Goal: Communication & Community: Answer question/provide support

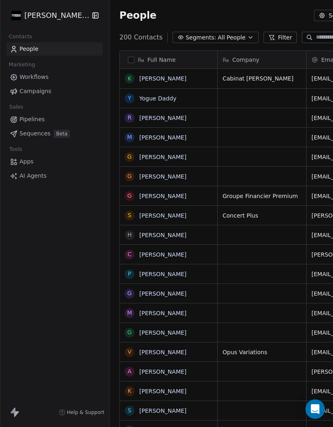
scroll to position [406, 338]
click at [162, 101] on link "Yogue Daddy" at bounding box center [157, 98] width 37 height 6
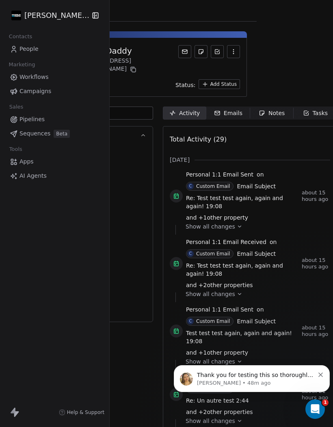
scroll to position [0, 76]
click at [232, 109] on div "Emails" at bounding box center [228, 113] width 28 height 9
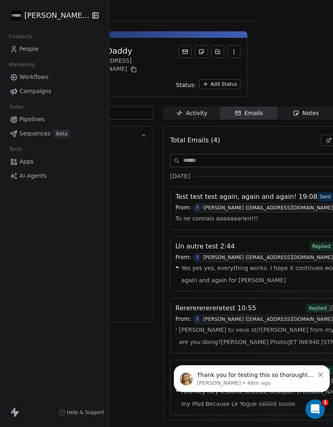
click at [197, 213] on span "Tu ne connais aaaaaaarien!!!" at bounding box center [216, 218] width 83 height 12
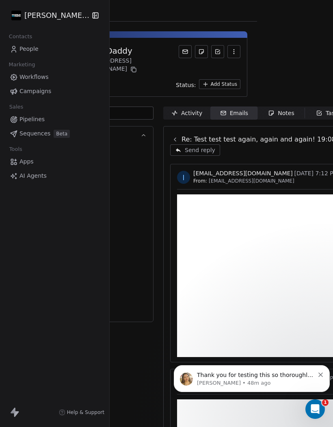
scroll to position [0, 76]
click at [251, 375] on p "Thank you for testing this so thoroughly and sharing the detailed update, that’…" at bounding box center [255, 375] width 117 height 8
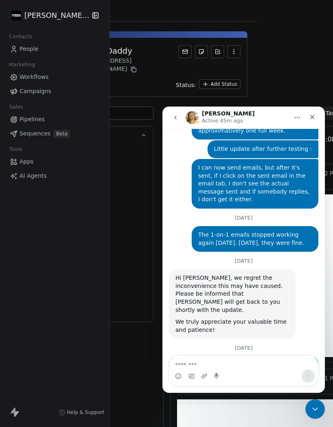
scroll to position [6190, 0]
click at [232, 357] on textarea "Message…" at bounding box center [243, 362] width 149 height 14
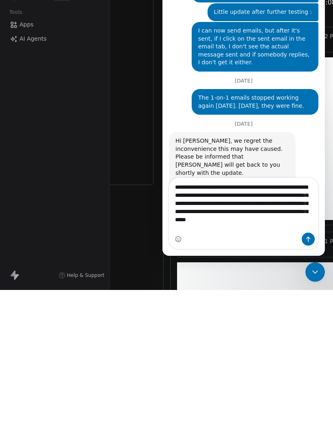
type textarea "**********"
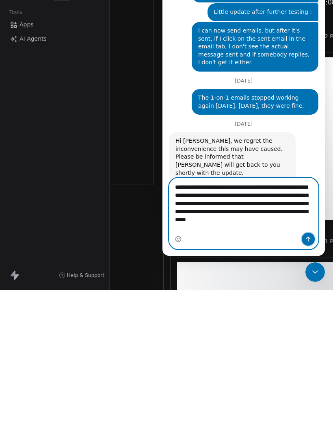
click at [312, 236] on button "Send a message…" at bounding box center [308, 238] width 13 height 13
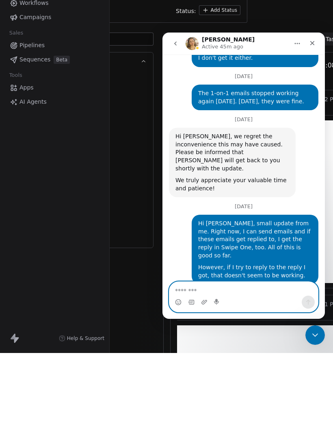
scroll to position [6260, 0]
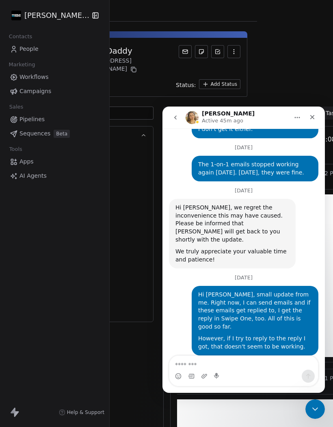
click at [318, 411] on icon "Close Intercom Messenger" at bounding box center [315, 409] width 10 height 10
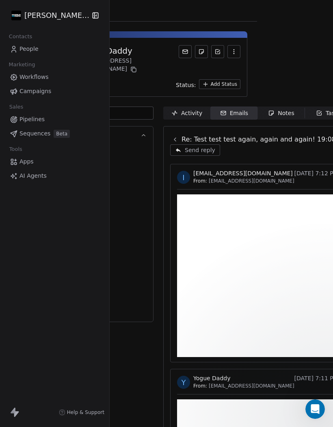
scroll to position [0, 0]
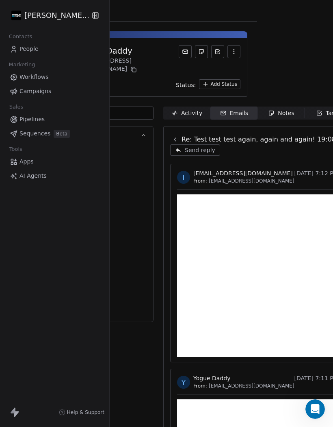
click at [30, 52] on span "People" at bounding box center [28, 49] width 19 height 9
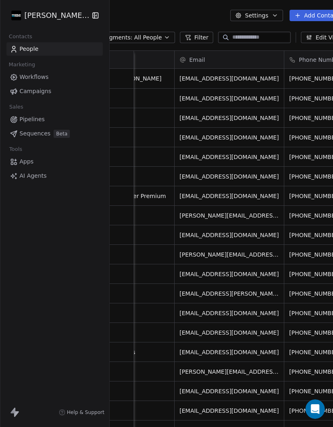
scroll to position [0, 87]
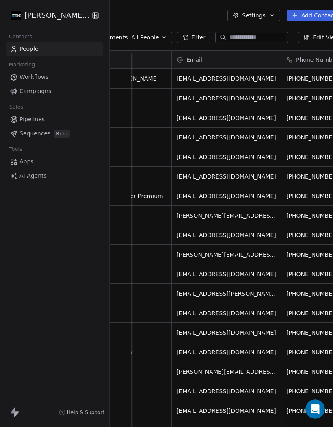
click at [314, 14] on button "Add Contacts" at bounding box center [315, 15] width 57 height 11
click at [282, 34] on span "Create new contact" at bounding box center [297, 33] width 56 height 9
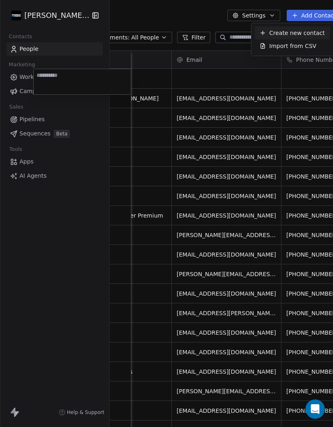
scroll to position [406, 337]
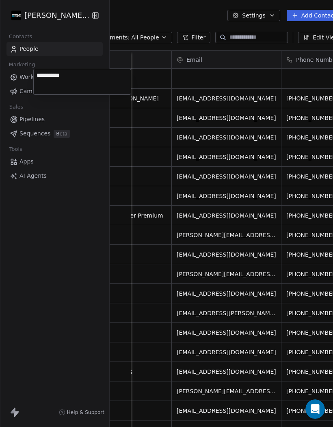
type textarea "**********"
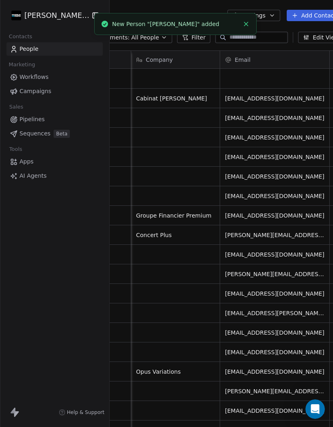
scroll to position [0, 0]
click at [247, 24] on icon "Close toast" at bounding box center [246, 23] width 7 height 7
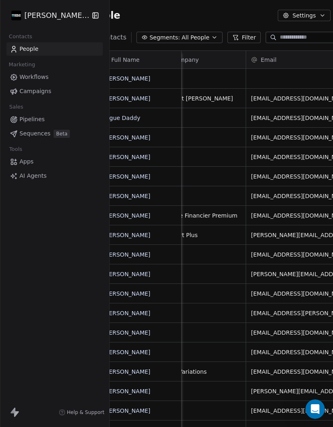
scroll to position [0, 28]
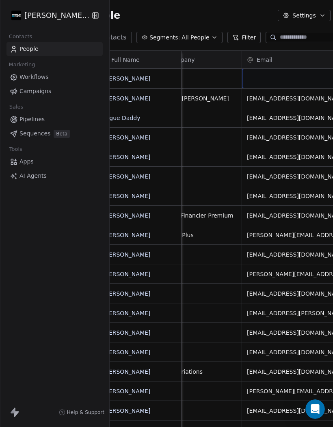
click at [269, 69] on div "grid" at bounding box center [296, 78] width 109 height 19
type input "**********"
click at [305, 41] on input "**********" at bounding box center [274, 43] width 106 height 16
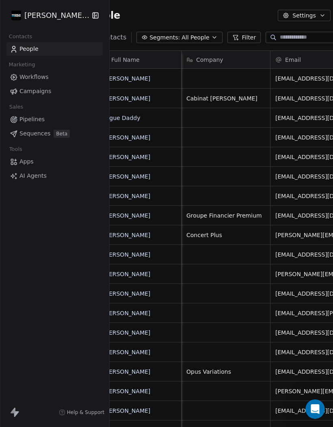
scroll to position [0, 0]
click at [129, 75] on link "[PERSON_NAME]" at bounding box center [126, 78] width 47 height 6
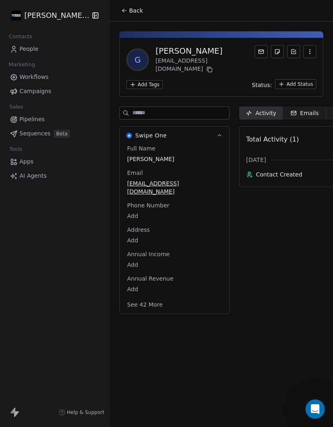
click at [308, 109] on div "Emails" at bounding box center [304, 113] width 28 height 9
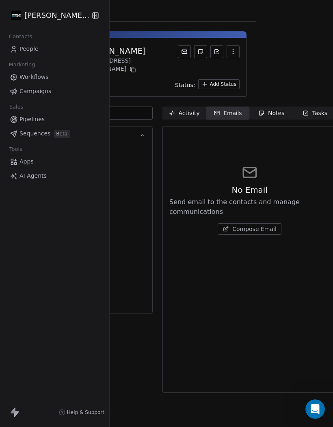
scroll to position [0, 76]
click at [248, 225] on span "Compose Email" at bounding box center [255, 229] width 44 height 8
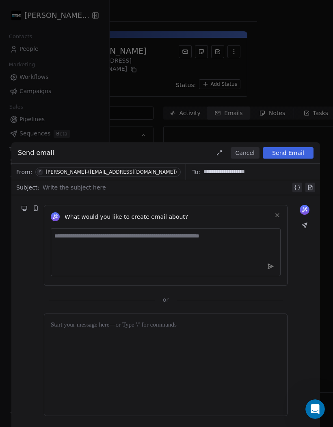
click at [57, 188] on div at bounding box center [167, 187] width 248 height 10
click at [74, 236] on textarea at bounding box center [166, 252] width 230 height 48
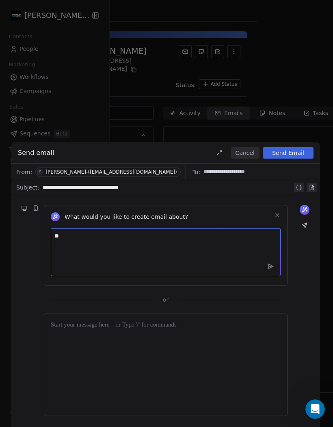
type textarea "*"
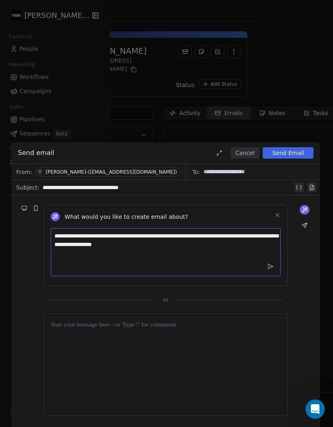
type textarea "**********"
click at [268, 264] on icon at bounding box center [270, 265] width 7 height 7
click at [273, 266] on icon at bounding box center [270, 265] width 7 height 7
click at [275, 218] on button at bounding box center [278, 215] width 10 height 10
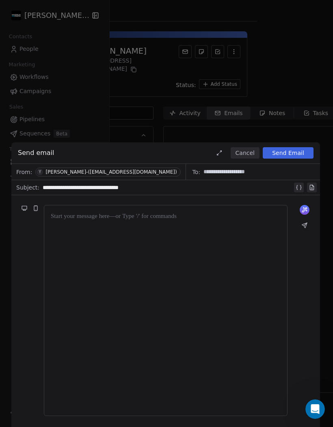
click at [71, 222] on div at bounding box center [166, 310] width 230 height 197
click at [285, 153] on button "Send Email" at bounding box center [288, 152] width 51 height 11
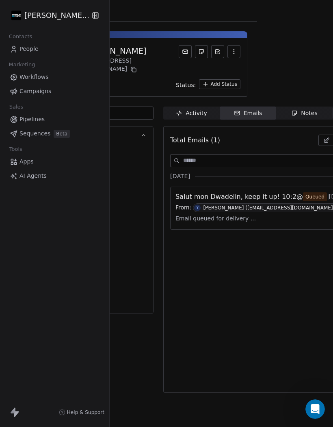
scroll to position [0, 76]
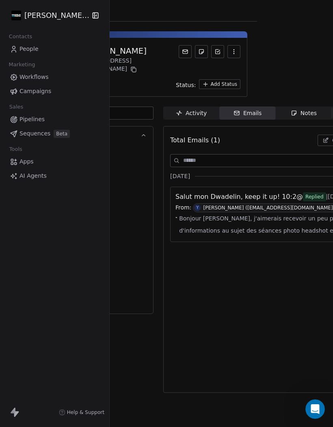
click at [221, 212] on span "Bonjour [PERSON_NAME], j'aimerais recevoir un peu plus d'informations au sujet …" at bounding box center [277, 224] width 197 height 24
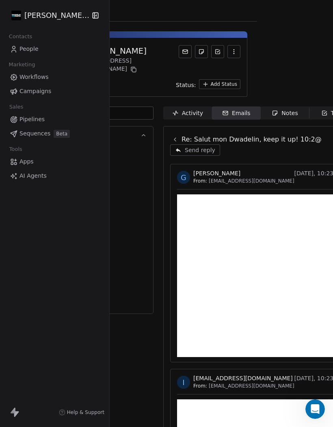
scroll to position [0, 76]
click at [199, 146] on span "Send reply" at bounding box center [200, 150] width 30 height 8
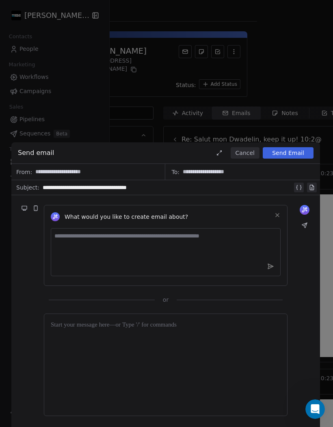
click at [64, 333] on div at bounding box center [166, 364] width 230 height 89
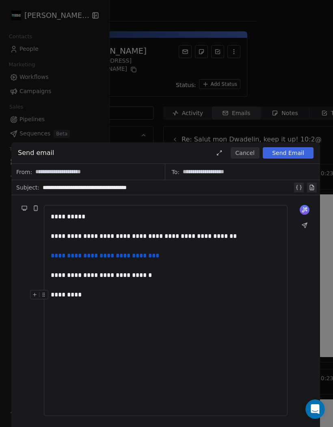
click at [97, 295] on div "*********" at bounding box center [166, 295] width 230 height 10
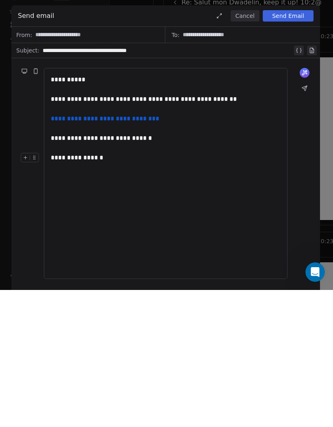
click at [288, 147] on button "Send Email" at bounding box center [288, 152] width 51 height 11
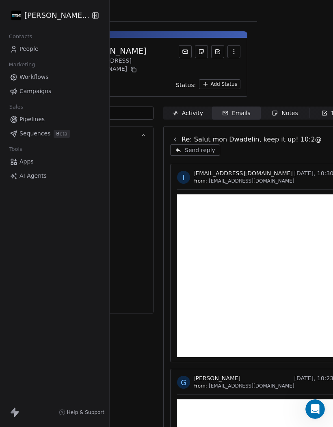
scroll to position [0, 0]
click at [29, 48] on span "People" at bounding box center [28, 49] width 19 height 9
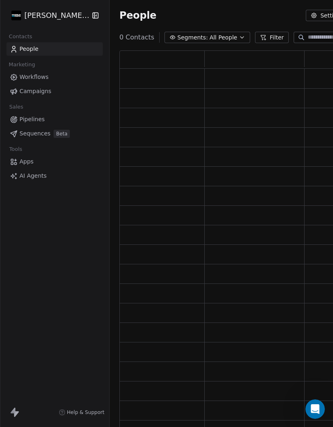
scroll to position [387, 310]
click at [28, 52] on span "People" at bounding box center [28, 49] width 19 height 9
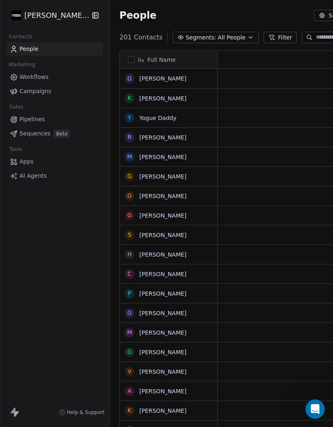
scroll to position [406, 337]
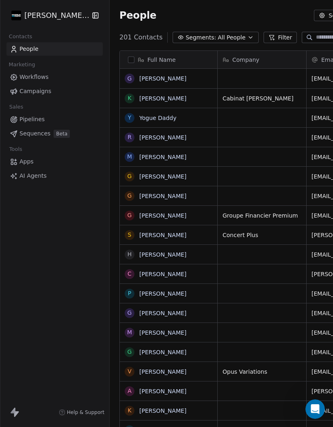
click at [156, 81] on link "[PERSON_NAME]" at bounding box center [162, 78] width 47 height 6
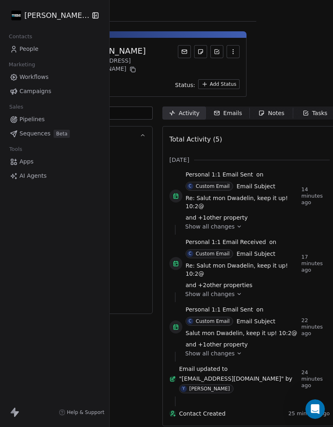
scroll to position [0, 76]
click at [230, 109] on div "Emails" at bounding box center [228, 113] width 28 height 9
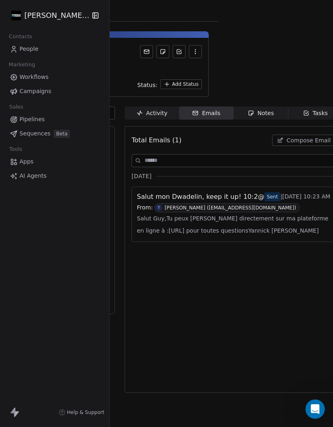
scroll to position [0, 114]
click at [198, 219] on span "Salut Guy,Tu peux [PERSON_NAME] directement sur ma plateforme en ligne à :[URL]…" at bounding box center [233, 224] width 193 height 24
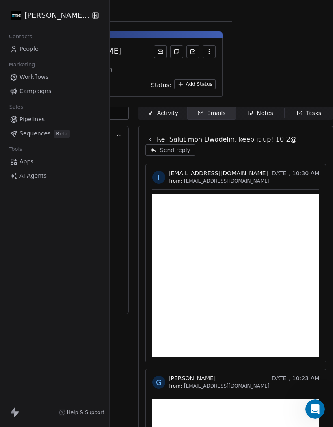
scroll to position [0, 76]
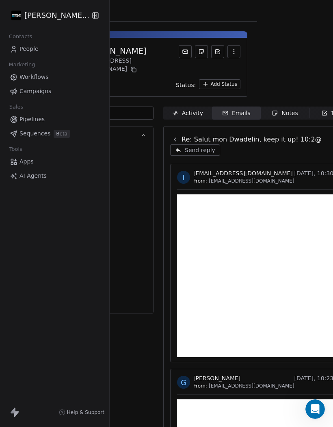
click at [318, 409] on icon "Open Intercom Messenger" at bounding box center [315, 408] width 13 height 13
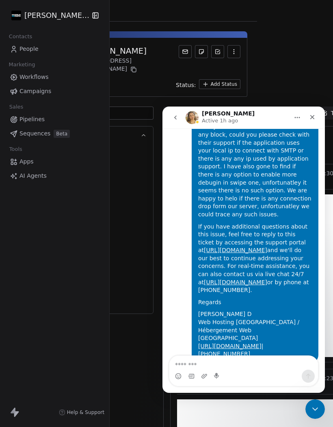
scroll to position [6260, 0]
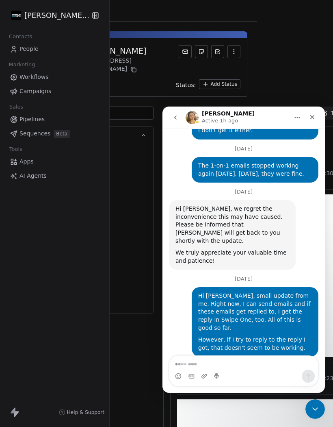
click at [244, 362] on textarea "Message…" at bounding box center [243, 362] width 149 height 14
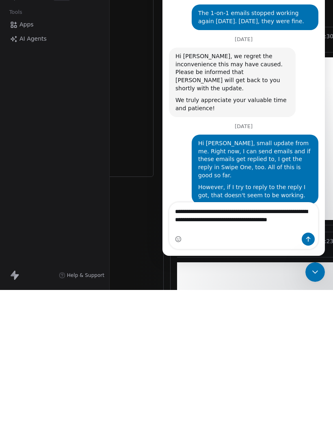
scroll to position [6277, 0]
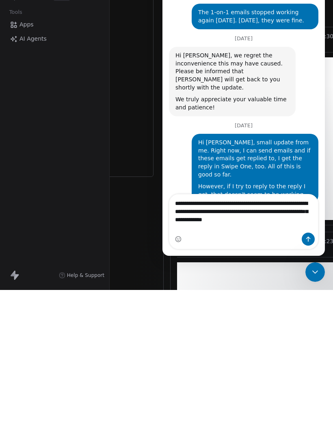
type textarea "**********"
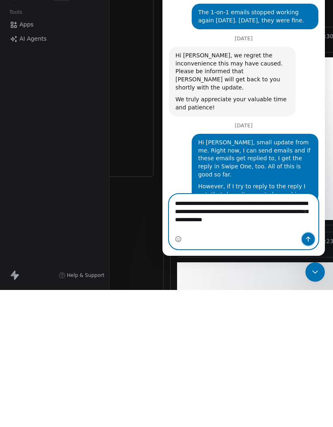
click at [306, 238] on icon "Send a message…" at bounding box center [308, 238] width 4 height 5
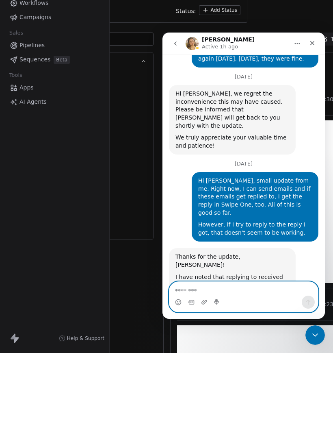
scroll to position [6302, 0]
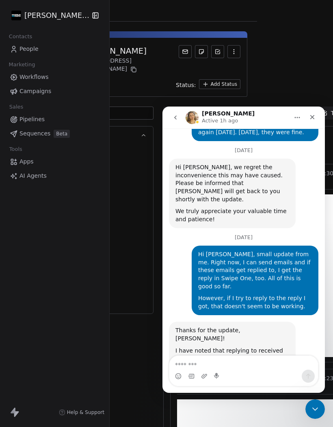
click at [318, 406] on icon "Close Intercom Messenger" at bounding box center [315, 409] width 10 height 10
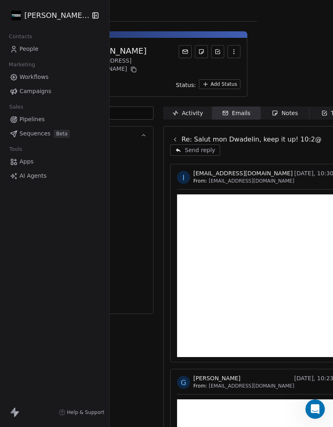
click at [28, 49] on span "People" at bounding box center [28, 49] width 19 height 9
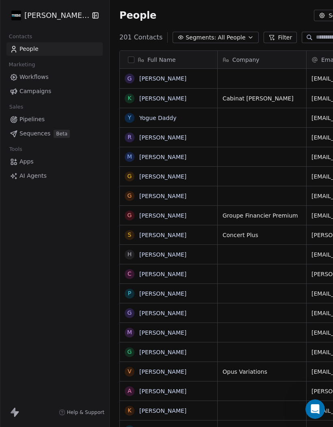
scroll to position [406, 337]
